Goal: Task Accomplishment & Management: Manage account settings

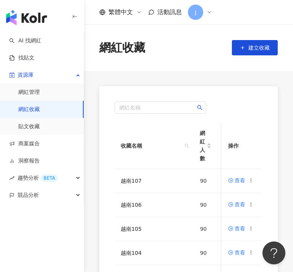
click at [101, 233] on div "網紅名稱 收藏名稱 網紅人數 最後編輯時間 建立者 操作 越南107 90 [DATE] 14:14 [PERSON_NAME] 查看 越南106 90 [D…" at bounding box center [188, 267] width 178 height 363
click at [252, 183] on div at bounding box center [251, 180] width 5 height 8
click at [250, 182] on icon at bounding box center [251, 180] width 5 height 5
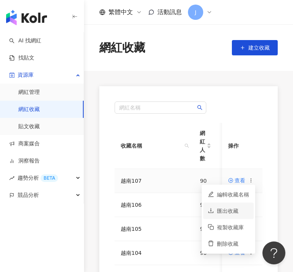
click at [223, 212] on div "匯出收藏" at bounding box center [233, 211] width 32 height 8
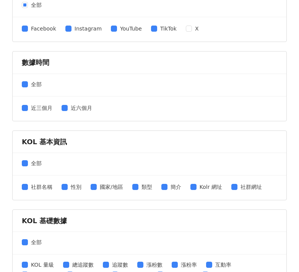
scroll to position [204, 0]
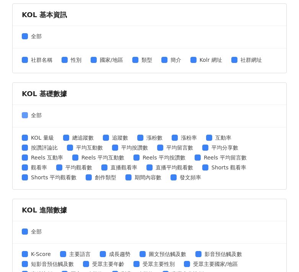
click at [27, 113] on span at bounding box center [25, 115] width 6 height 6
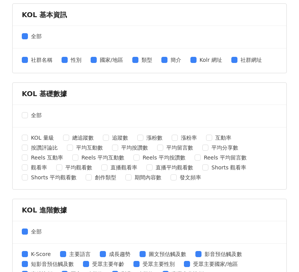
scroll to position [330, 0]
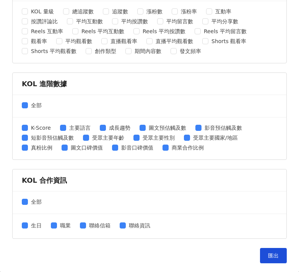
click at [21, 103] on div "全部" at bounding box center [149, 106] width 273 height 23
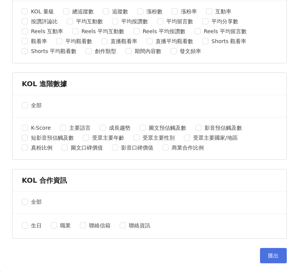
click at [260, 252] on button "匯出" at bounding box center [273, 255] width 27 height 15
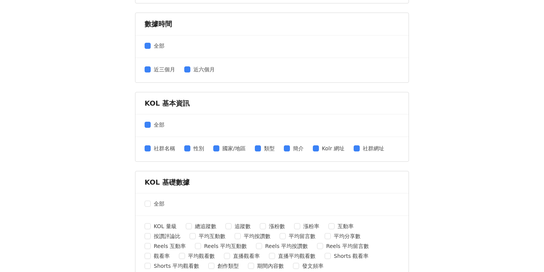
scroll to position [0, 0]
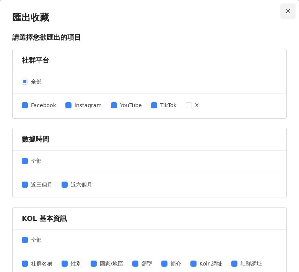
click at [286, 11] on icon "close" at bounding box center [288, 11] width 4 height 4
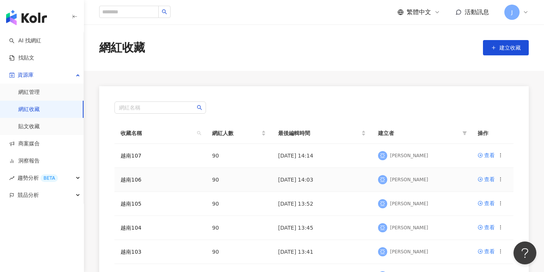
click at [292, 178] on icon at bounding box center [500, 179] width 5 height 5
click at [292, 176] on div "網紅名稱 收藏名稱 網紅人數 最後編輯時間 建立者 操作 越南107 90 [DATE] 14:14 [PERSON_NAME] 查看 越南106 90 [D…" at bounding box center [314, 255] width 430 height 338
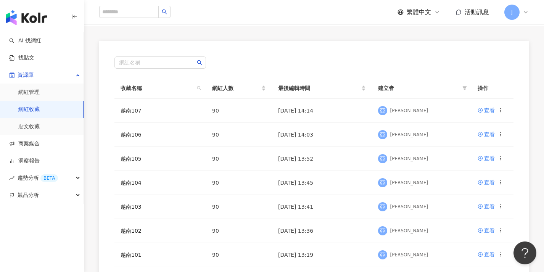
scroll to position [242, 0]
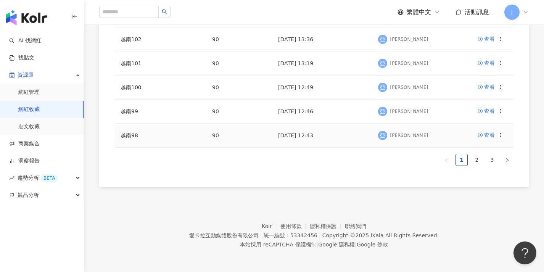
click at [292, 132] on icon at bounding box center [500, 134] width 5 height 5
click at [292, 194] on div "刪除收藏" at bounding box center [482, 198] width 32 height 8
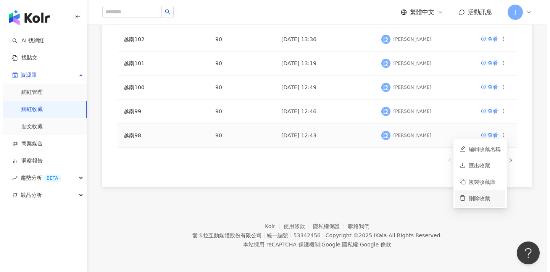
scroll to position [237, 0]
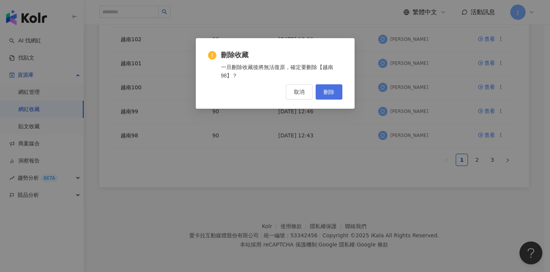
click at [292, 90] on span "刪除" at bounding box center [329, 92] width 11 height 6
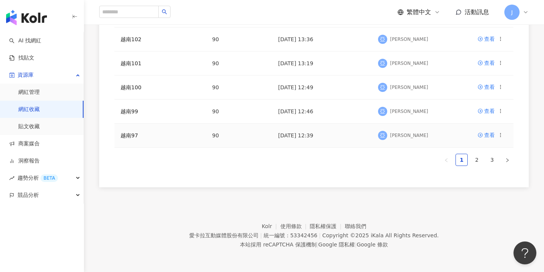
click at [292, 134] on icon at bounding box center [500, 134] width 5 height 5
click at [292, 197] on div "刪除收藏" at bounding box center [482, 198] width 32 height 8
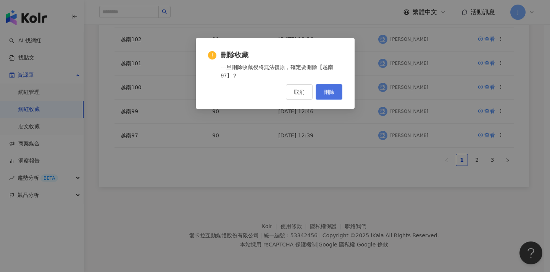
click at [292, 95] on button "刪除" at bounding box center [329, 91] width 27 height 15
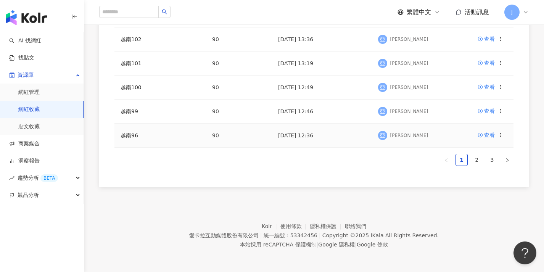
click at [292, 134] on circle at bounding box center [501, 133] width 0 height 0
click at [292, 195] on div "刪除收藏" at bounding box center [482, 198] width 32 height 8
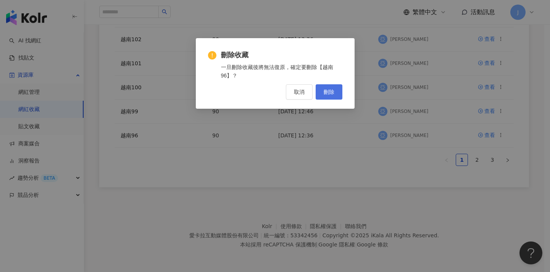
click at [292, 88] on button "刪除" at bounding box center [329, 91] width 27 height 15
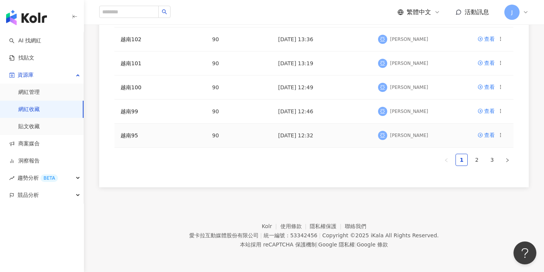
click at [292, 134] on td "查看" at bounding box center [493, 136] width 42 height 24
click at [292, 134] on icon at bounding box center [500, 134] width 5 height 5
click at [292, 197] on div "刪除收藏" at bounding box center [482, 198] width 32 height 8
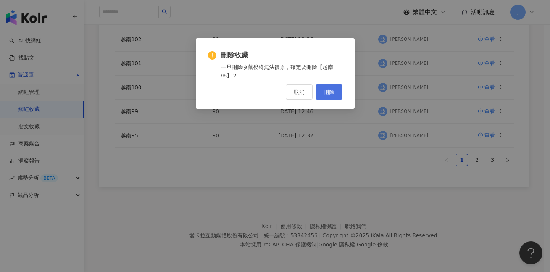
click at [292, 95] on span "刪除" at bounding box center [329, 92] width 11 height 6
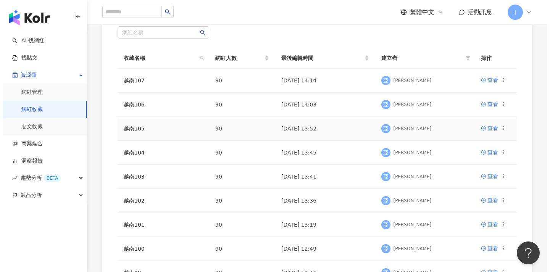
scroll to position [221, 0]
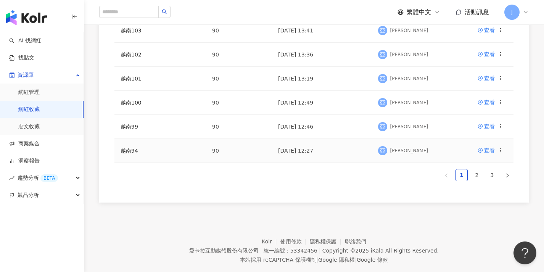
click at [292, 152] on icon at bounding box center [500, 150] width 5 height 5
click at [292, 215] on div "刪除收藏" at bounding box center [482, 214] width 32 height 8
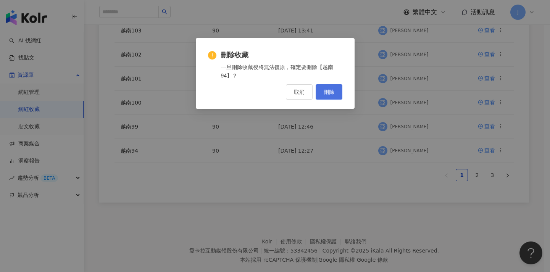
click at [292, 91] on span "刪除" at bounding box center [329, 92] width 11 height 6
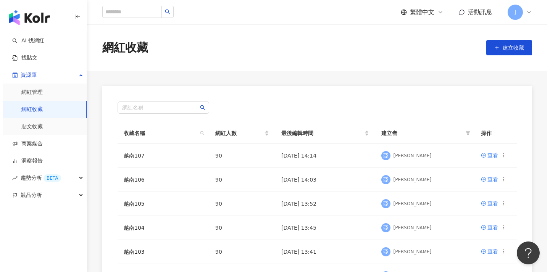
scroll to position [237, 0]
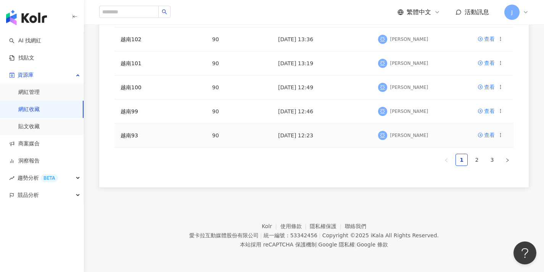
click at [292, 133] on icon at bounding box center [500, 134] width 5 height 5
click at [292, 195] on div "刪除收藏" at bounding box center [482, 198] width 32 height 8
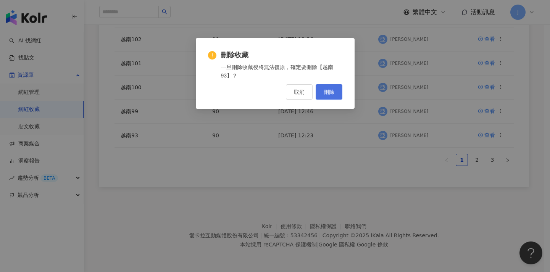
click at [292, 87] on button "刪除" at bounding box center [329, 91] width 27 height 15
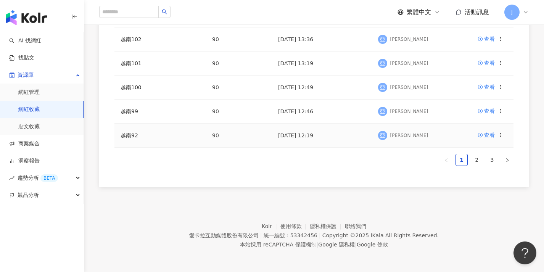
click at [292, 134] on icon at bounding box center [500, 134] width 5 height 5
click at [292, 197] on div "刪除收藏" at bounding box center [482, 198] width 32 height 8
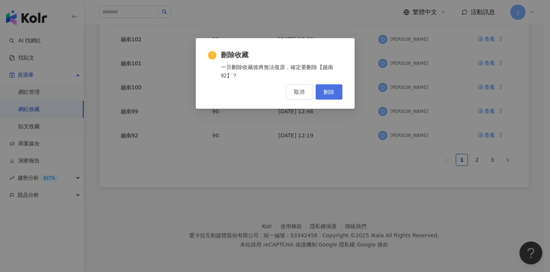
click at [292, 90] on span "刪除" at bounding box center [329, 92] width 11 height 6
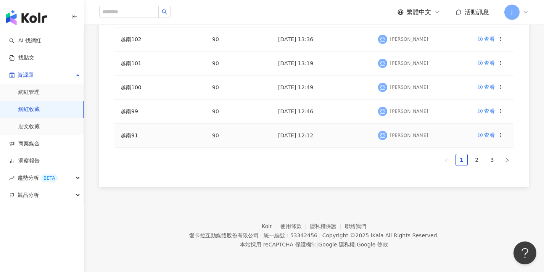
click at [292, 134] on icon at bounding box center [500, 134] width 5 height 5
click at [292, 195] on div "刪除收藏" at bounding box center [482, 198] width 32 height 8
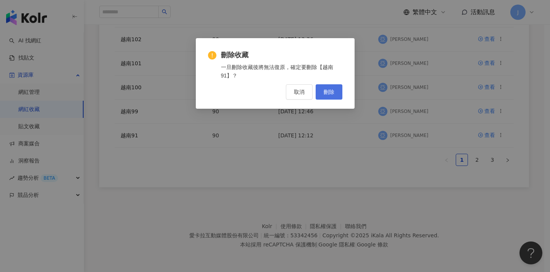
click at [292, 88] on button "刪除" at bounding box center [329, 91] width 27 height 15
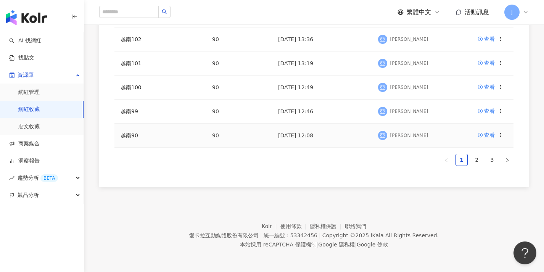
click at [292, 134] on icon at bounding box center [500, 134] width 5 height 5
click at [292, 203] on li "刪除收藏" at bounding box center [477, 198] width 50 height 16
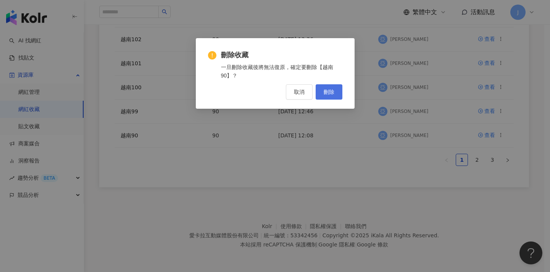
click at [292, 93] on button "刪除" at bounding box center [329, 91] width 27 height 15
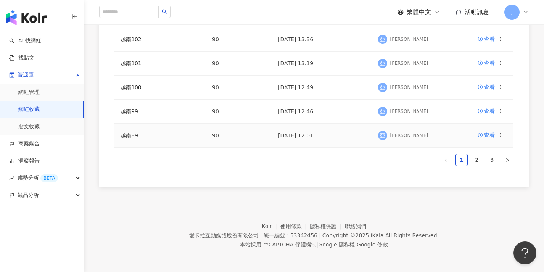
click at [292, 135] on icon at bounding box center [500, 134] width 5 height 5
click at [292, 199] on div "刪除收藏" at bounding box center [482, 198] width 32 height 8
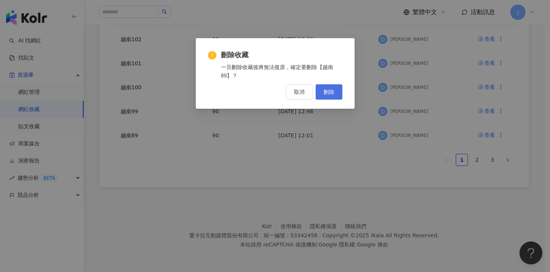
click at [292, 90] on button "刪除" at bounding box center [329, 91] width 27 height 15
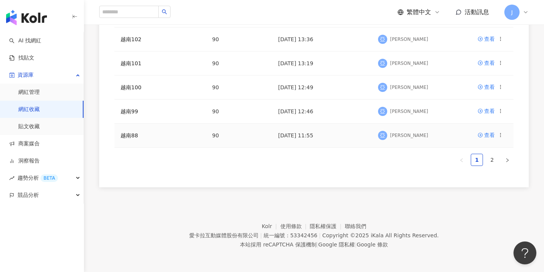
click at [292, 135] on icon at bounding box center [500, 134] width 5 height 5
click at [292, 196] on div "刪除收藏" at bounding box center [482, 198] width 32 height 8
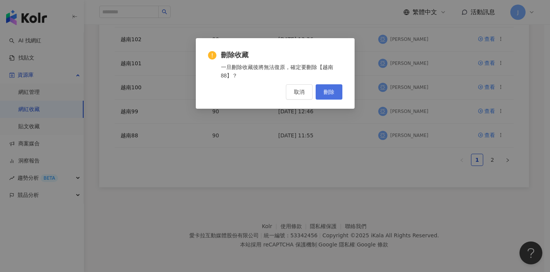
click at [292, 94] on span "刪除" at bounding box center [329, 92] width 11 height 6
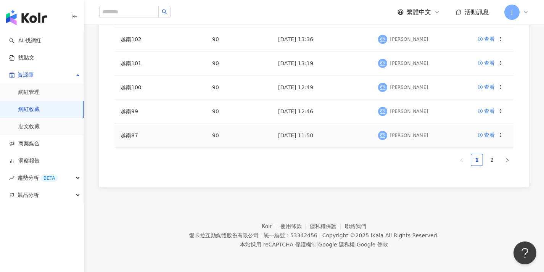
click at [292, 137] on icon at bounding box center [500, 134] width 5 height 5
click at [292, 199] on div "刪除收藏" at bounding box center [482, 198] width 32 height 8
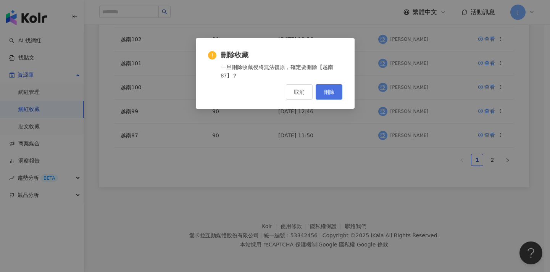
click at [292, 92] on button "刪除" at bounding box center [329, 91] width 27 height 15
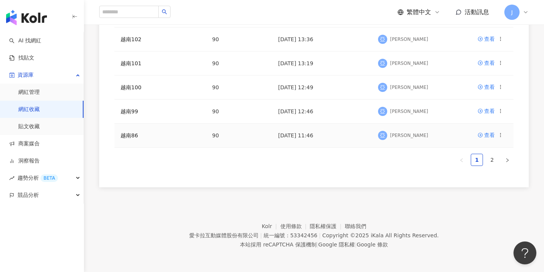
click at [292, 136] on icon at bounding box center [500, 134] width 5 height 5
click at [292, 198] on div "刪除收藏" at bounding box center [482, 198] width 32 height 8
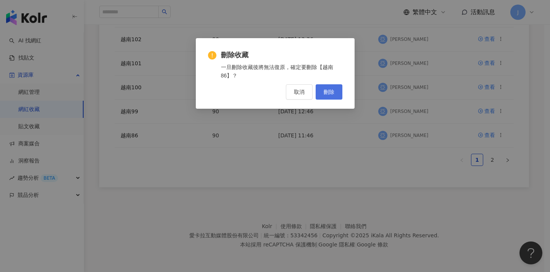
click at [292, 90] on button "刪除" at bounding box center [329, 91] width 27 height 15
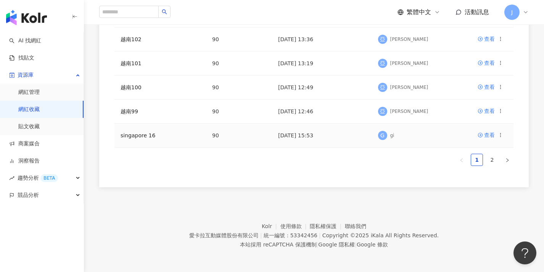
click at [292, 136] on icon at bounding box center [500, 134] width 5 height 5
click at [292, 129] on div "網紅名稱 收藏名稱 網紅人數 最後編輯時間 建立者 操作 越南107 90 [DATE] 14:14 [PERSON_NAME] 查看 越南106 90 [D…" at bounding box center [314, 19] width 430 height 338
click at [292, 159] on link "2" at bounding box center [492, 159] width 11 height 11
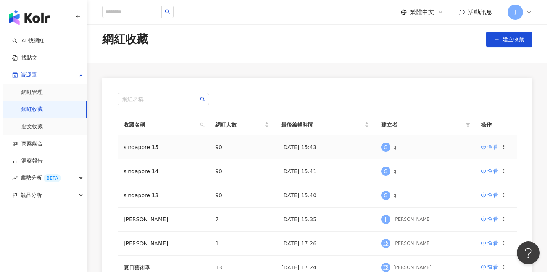
scroll to position [165, 0]
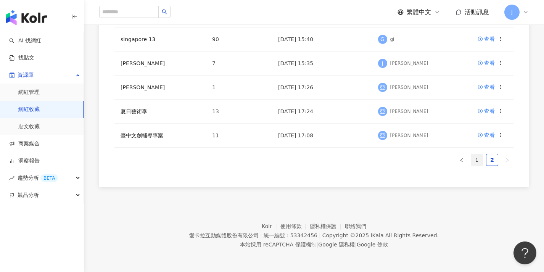
click at [292, 160] on link "1" at bounding box center [477, 159] width 11 height 11
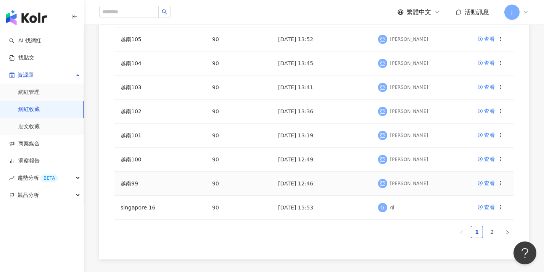
click at [292, 182] on icon at bounding box center [500, 183] width 5 height 5
click at [292, 249] on div "刪除收藏" at bounding box center [482, 246] width 32 height 8
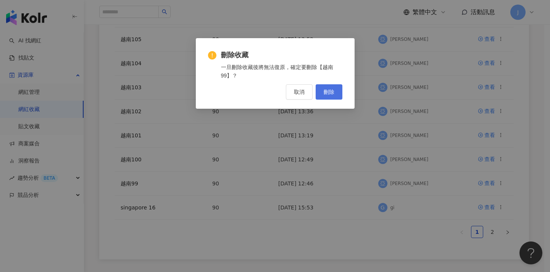
click at [292, 95] on button "刪除" at bounding box center [329, 91] width 27 height 15
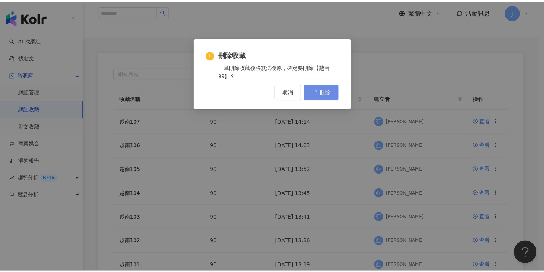
scroll to position [0, 0]
